Goal: Task Accomplishment & Management: Complete application form

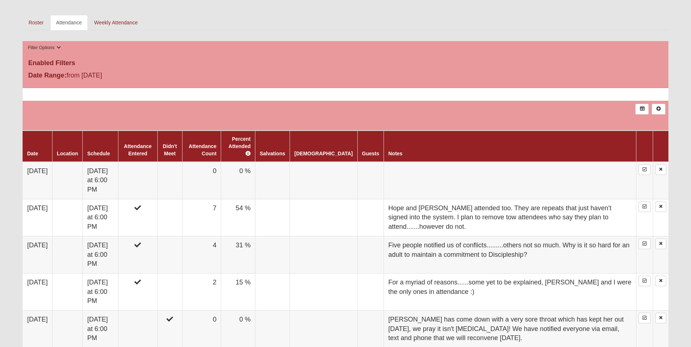
scroll to position [400, 0]
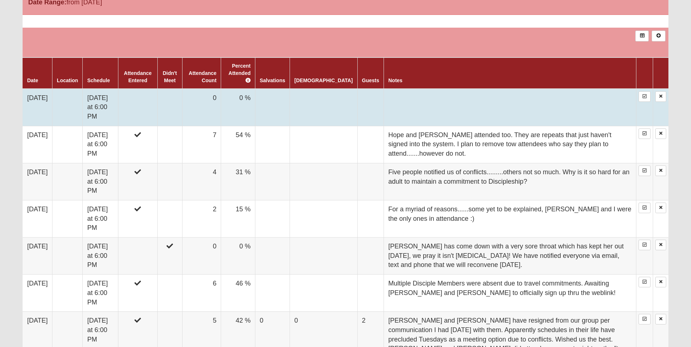
click at [153, 100] on td at bounding box center [137, 107] width 39 height 37
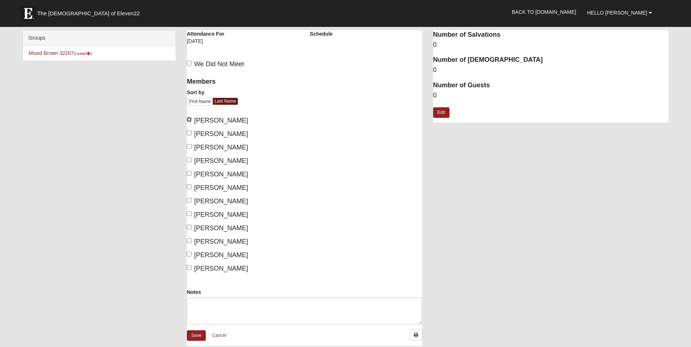
click at [187, 120] on input "[PERSON_NAME]" at bounding box center [189, 119] width 5 height 5
checkbox input "true"
click at [190, 134] on input "[PERSON_NAME]" at bounding box center [189, 133] width 5 height 5
checkbox input "true"
click at [191, 174] on label "[PERSON_NAME]" at bounding box center [217, 175] width 61 height 10
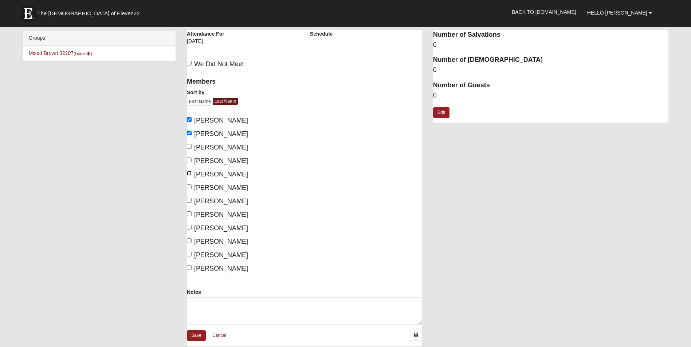
click at [191, 174] on input "Jarboe, Brendan" at bounding box center [189, 173] width 5 height 5
checkbox input "true"
click at [191, 186] on input "Jarboe, Rachel" at bounding box center [189, 187] width 5 height 5
checkbox input "true"
click at [189, 239] on input "T, Stephanie" at bounding box center [189, 240] width 5 height 5
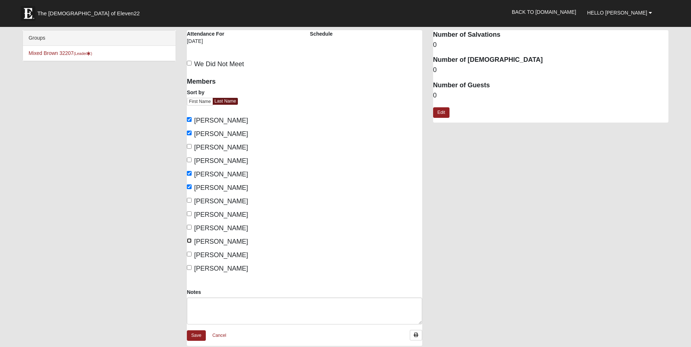
checkbox input "true"
click at [234, 302] on textarea "Notes" at bounding box center [304, 311] width 235 height 27
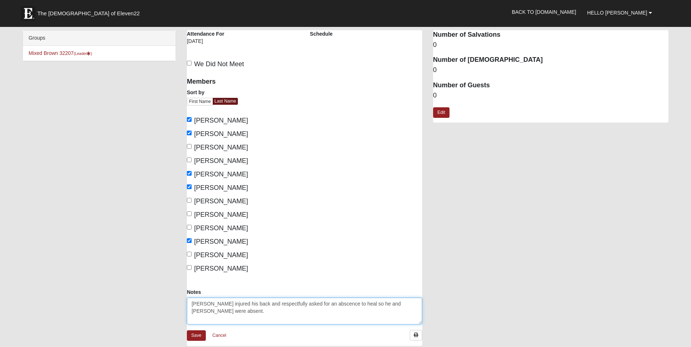
drag, startPoint x: 332, startPoint y: 304, endPoint x: 347, endPoint y: 312, distance: 16.8
click at [347, 312] on textarea "Joe Ward injured his back and respectfully asked for an abscence to heal so he …" at bounding box center [304, 311] width 235 height 27
click at [345, 315] on textarea "Joe Ward injured his back and respectfully asked for an abscent to heal so he a…" at bounding box center [304, 311] width 235 height 27
drag, startPoint x: 333, startPoint y: 302, endPoint x: 318, endPoint y: 304, distance: 15.4
click at [318, 304] on textarea "Joe Ward injured his back and respectfully asked for an absent to heal so he an…" at bounding box center [304, 311] width 235 height 27
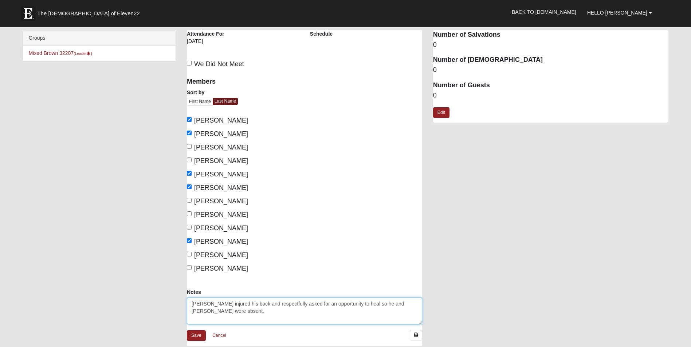
click at [224, 312] on textarea "Joe Ward injured his back and respectfully asked for an opportunity to heal so …" at bounding box center [304, 311] width 235 height 27
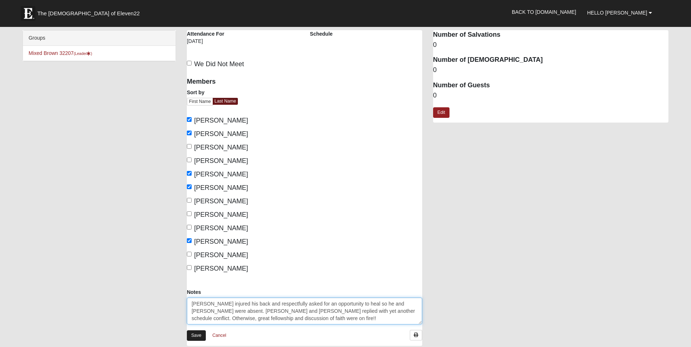
type textarea "Joe Ward injured his back and respectfully asked for an opportunity to heal so …"
click at [194, 332] on link "Save" at bounding box center [196, 336] width 19 height 11
